Goal: Book appointment/travel/reservation

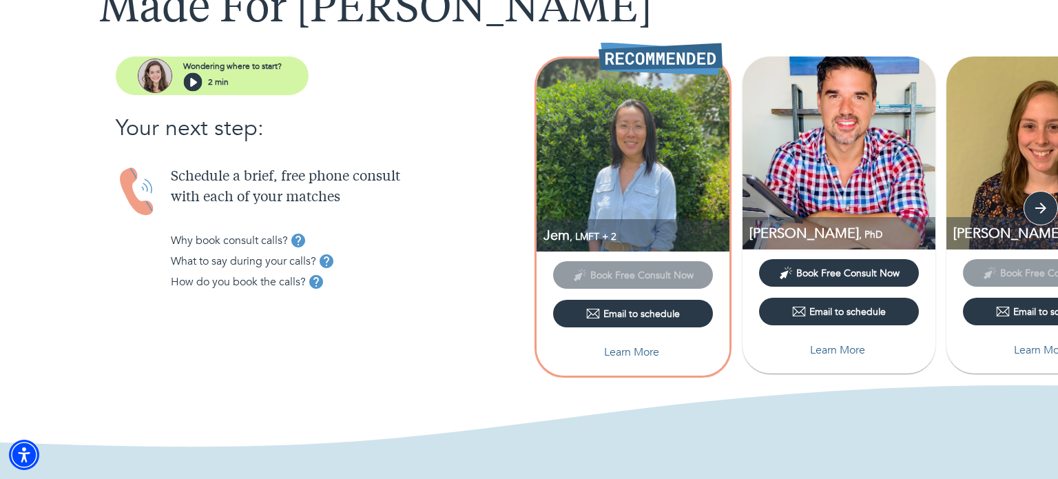
scroll to position [110, 0]
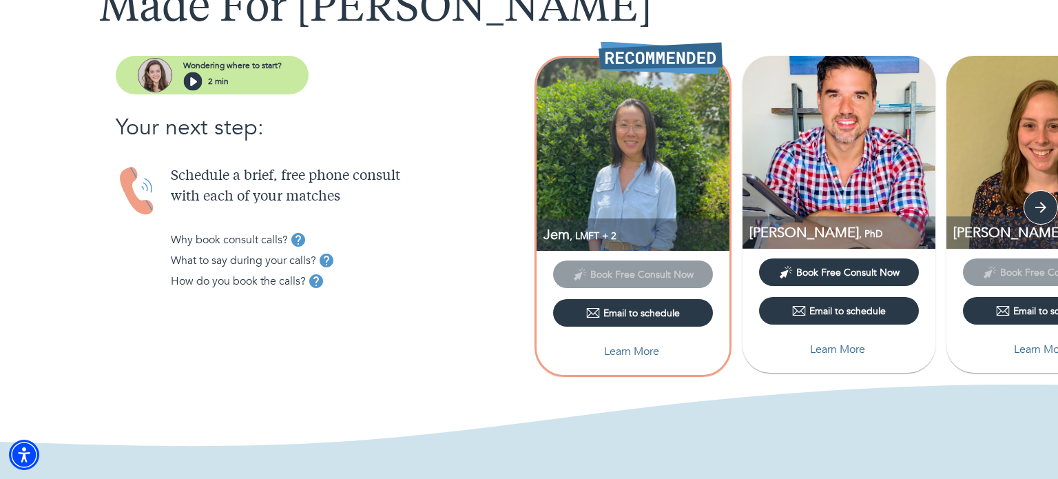
click at [189, 77] on icon "button" at bounding box center [192, 81] width 19 height 19
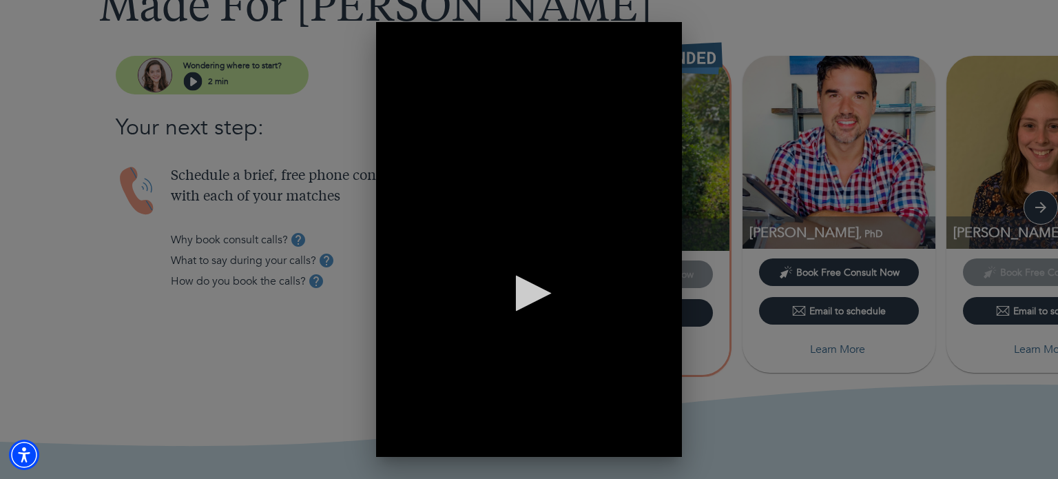
scroll to position [0, 0]
click at [834, 152] on div "0 of 2 minutes, 9 seconds Volume 90% Press shift question mark to access a list…" at bounding box center [529, 239] width 1058 height 479
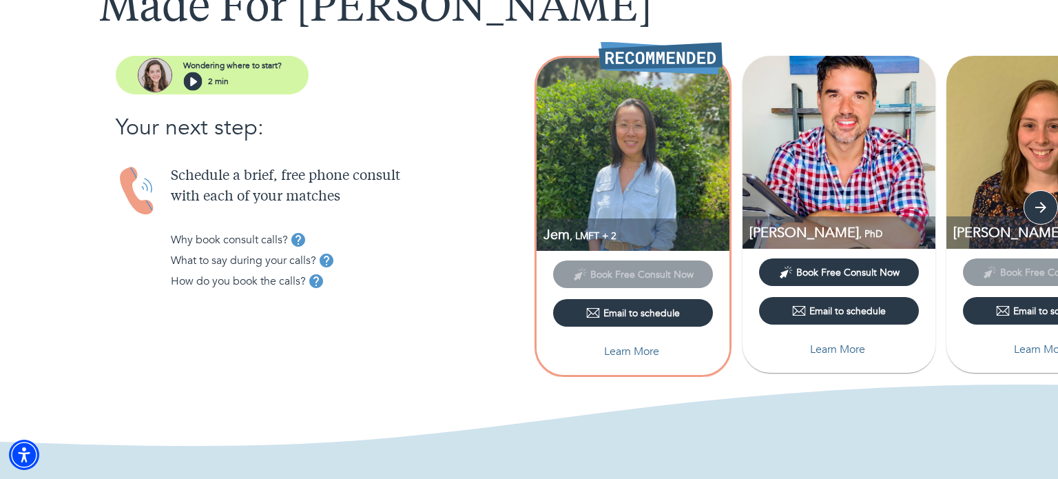
click at [640, 345] on p "Learn More" at bounding box center [631, 351] width 55 height 17
select select "6"
select select "2"
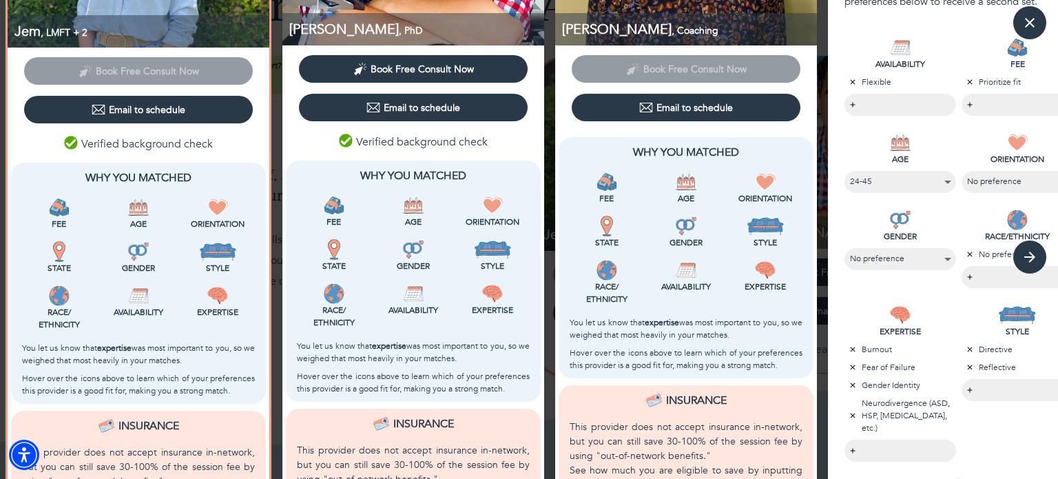
scroll to position [487, 0]
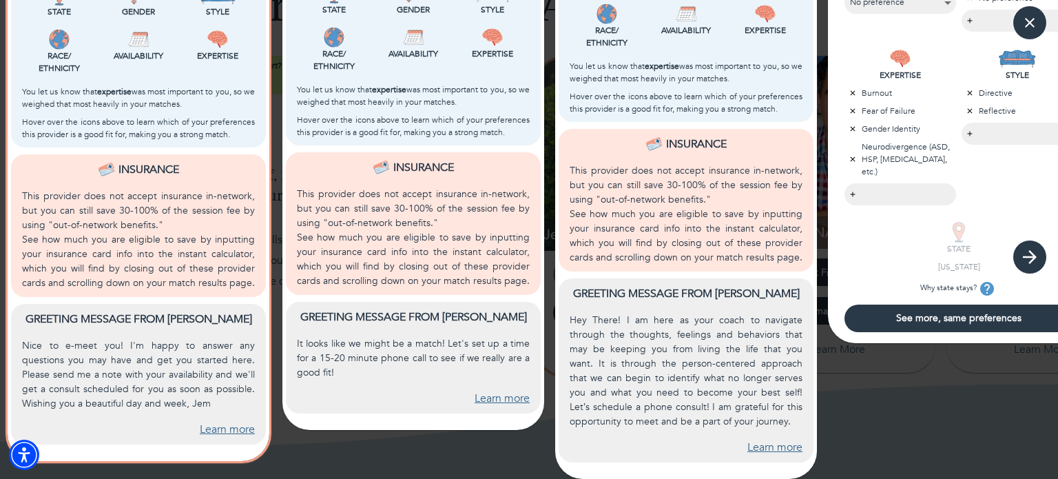
click at [1038, 247] on icon "button" at bounding box center [1030, 257] width 21 height 21
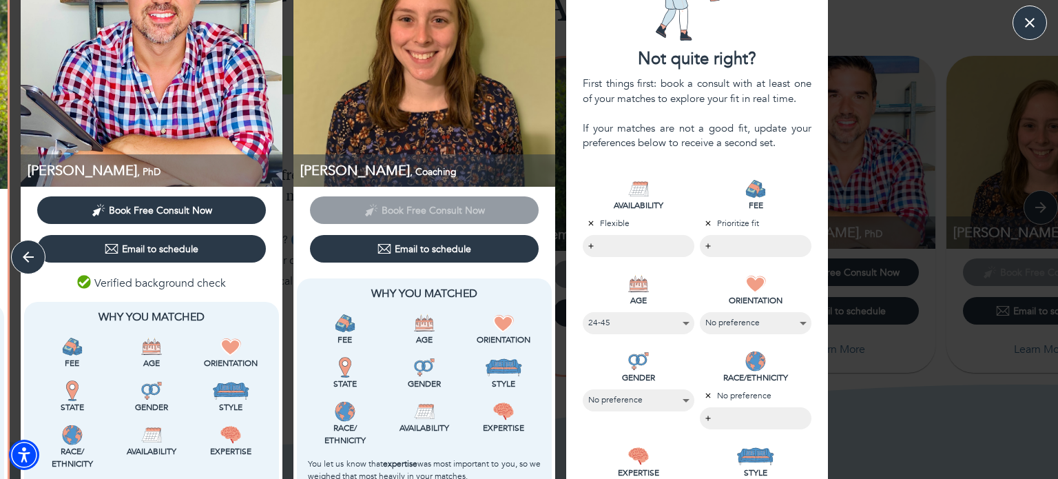
scroll to position [83, 0]
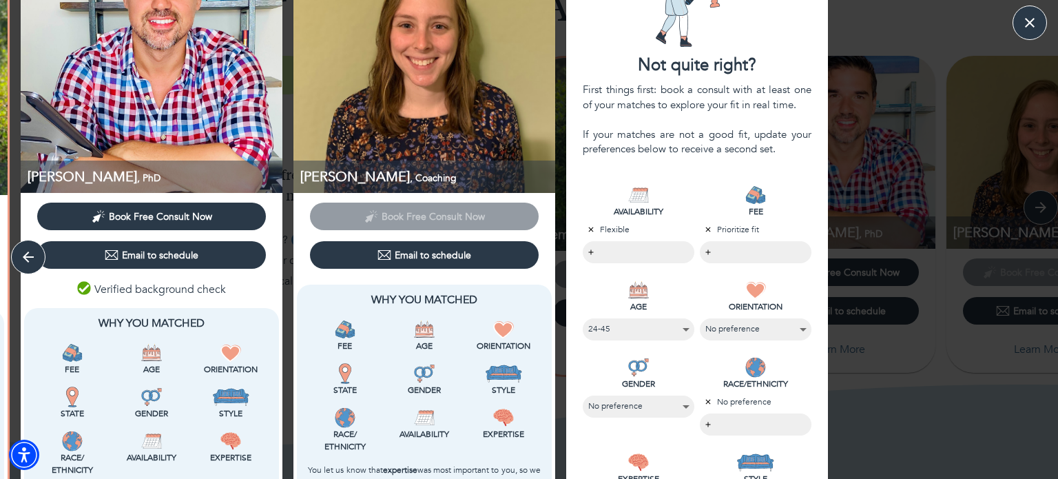
click at [1006, 203] on div "Jem , LMFT + 2 Book Free Consult Now Email to schedule Verified background chec…" at bounding box center [529, 407] width 1058 height 952
click at [1038, 21] on icon "button" at bounding box center [1030, 22] width 21 height 21
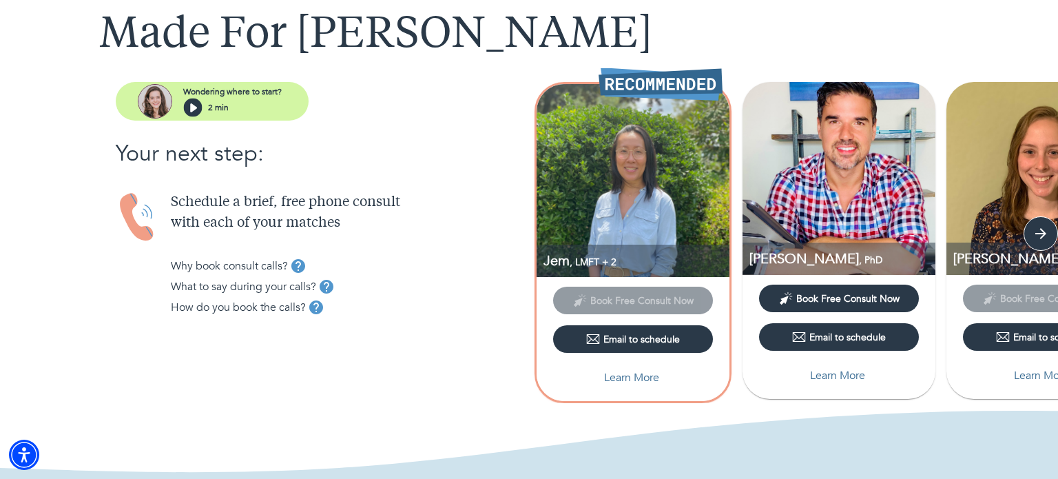
scroll to position [80, 0]
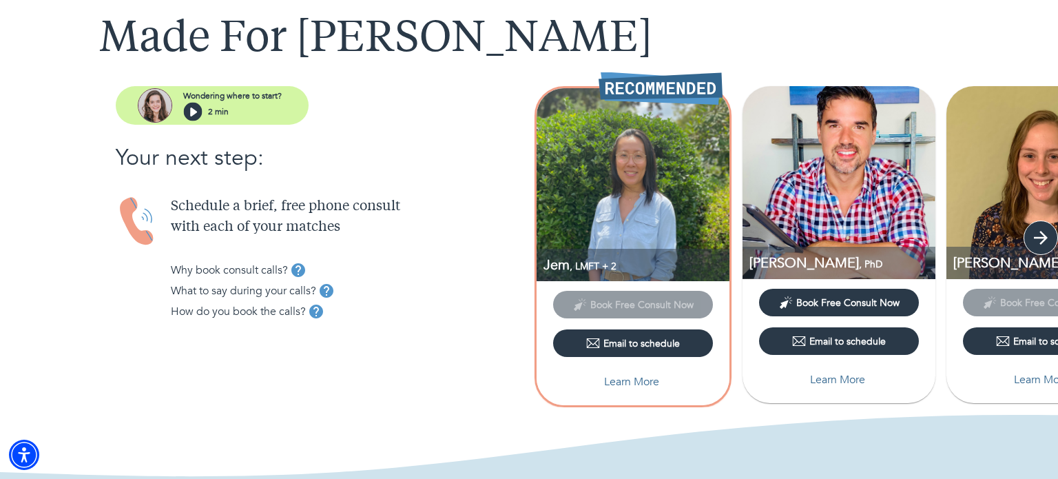
click at [1039, 236] on icon "button" at bounding box center [1041, 238] width 14 height 14
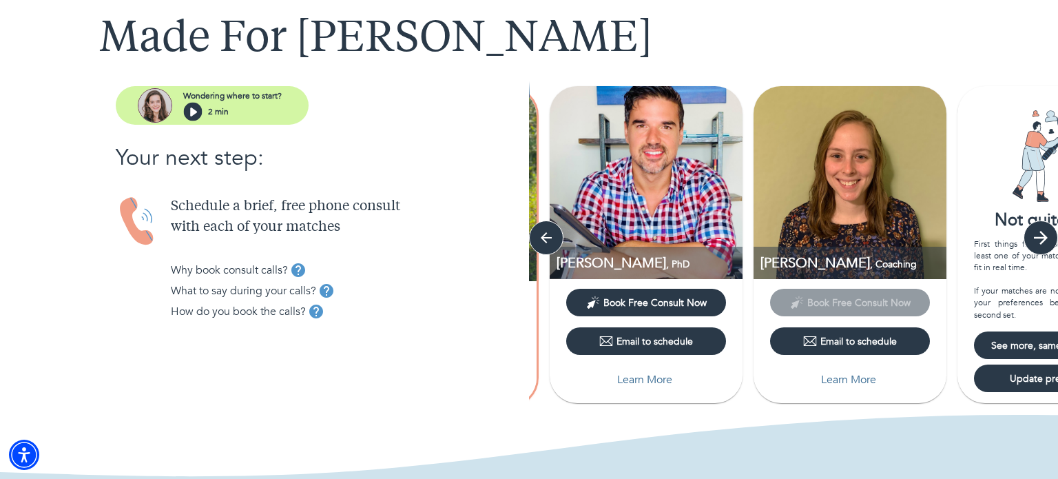
click at [1039, 236] on icon "button" at bounding box center [1041, 238] width 14 height 14
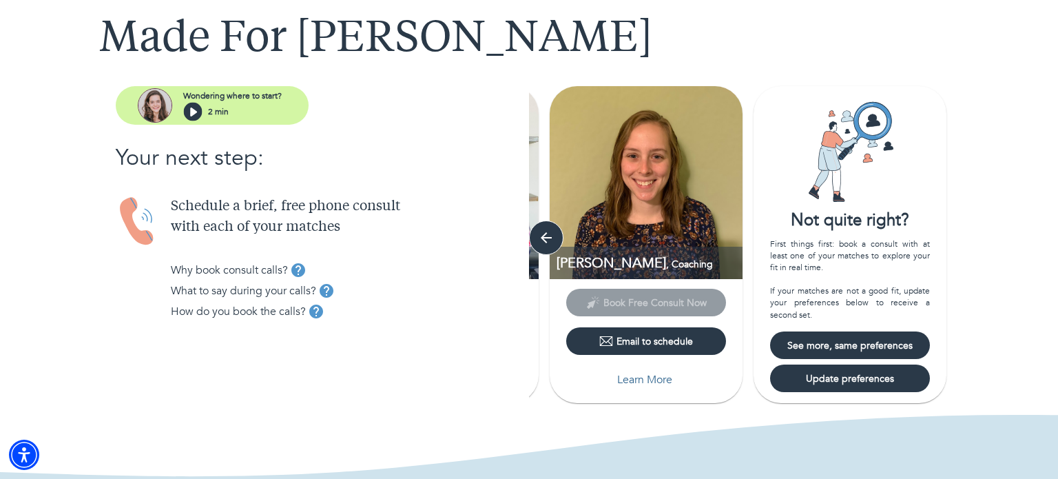
click at [921, 340] on span "See more, same preferences" at bounding box center [850, 345] width 149 height 13
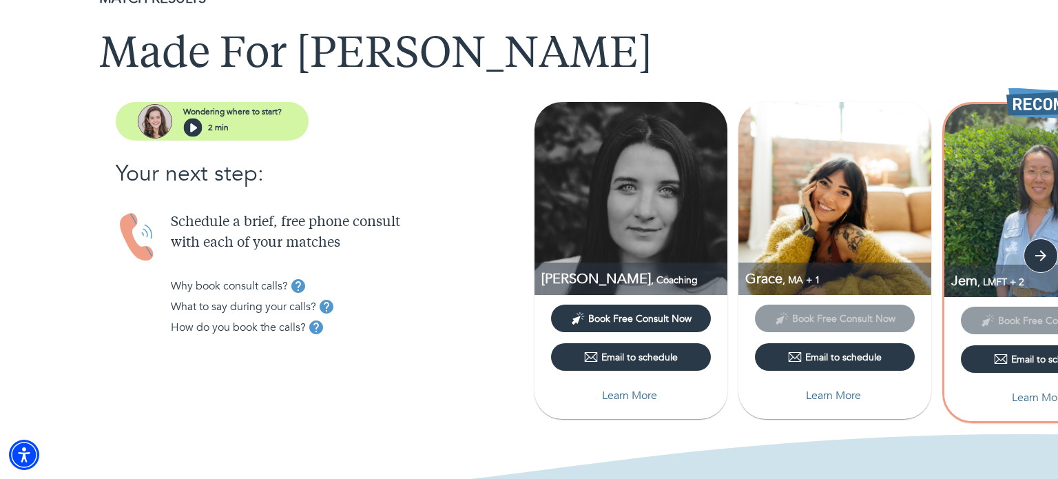
scroll to position [55, 0]
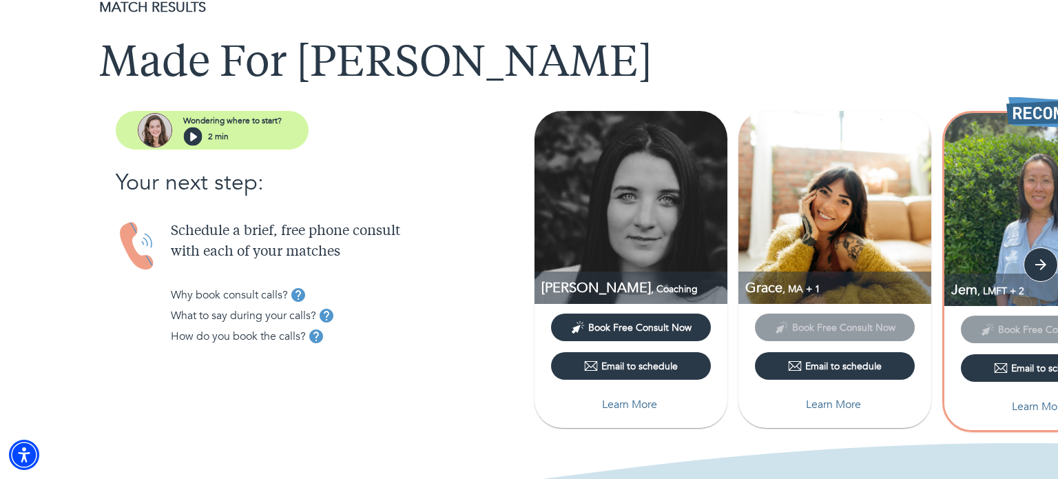
click at [811, 414] on button "Learn More" at bounding box center [835, 405] width 160 height 28
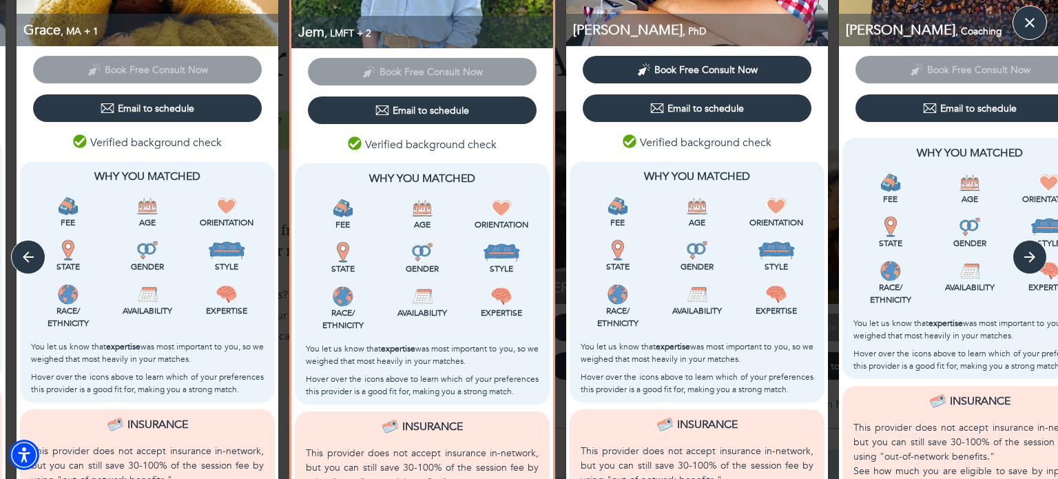
scroll to position [234, 0]
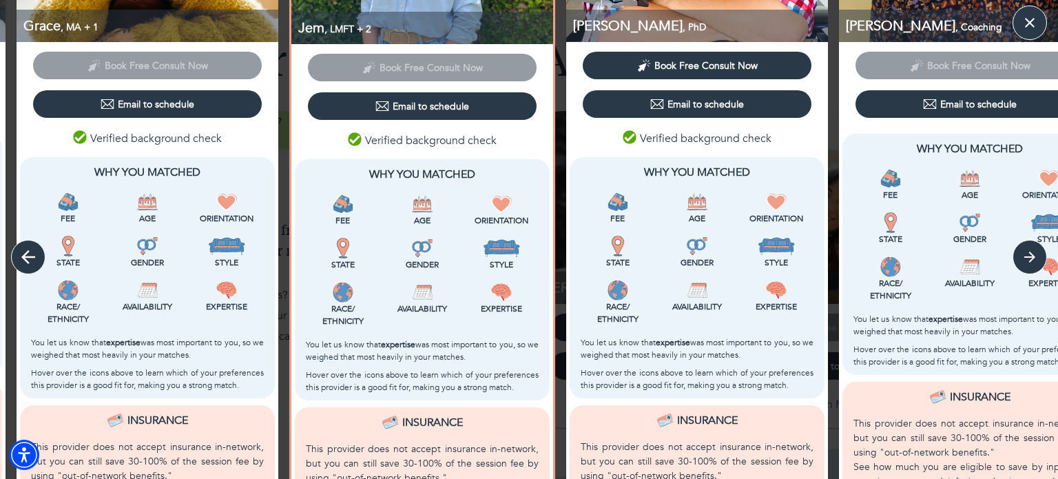
click at [27, 252] on icon "button" at bounding box center [28, 257] width 14 height 14
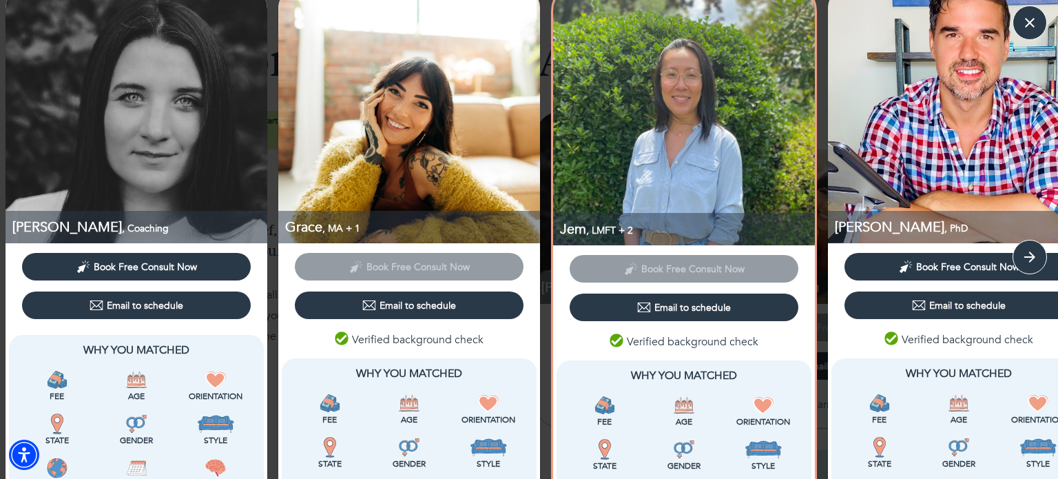
scroll to position [30, 0]
